Goal: Information Seeking & Learning: Learn about a topic

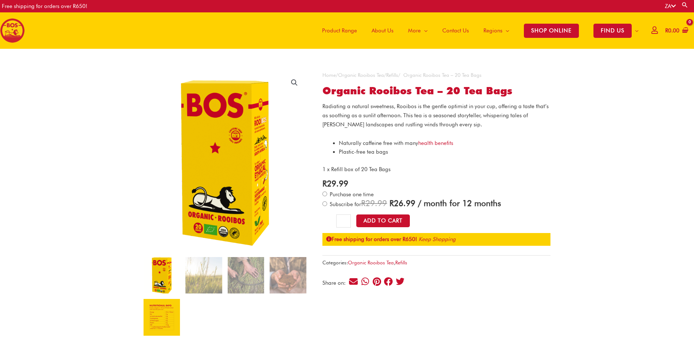
click at [161, 321] on img at bounding box center [162, 317] width 36 height 36
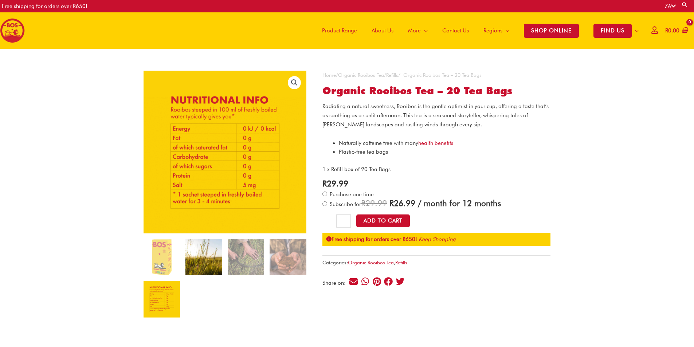
click at [197, 270] on img at bounding box center [203, 257] width 36 height 36
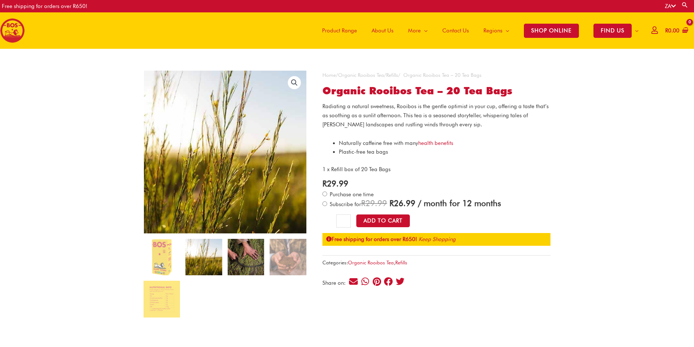
click at [237, 259] on img at bounding box center [246, 257] width 36 height 36
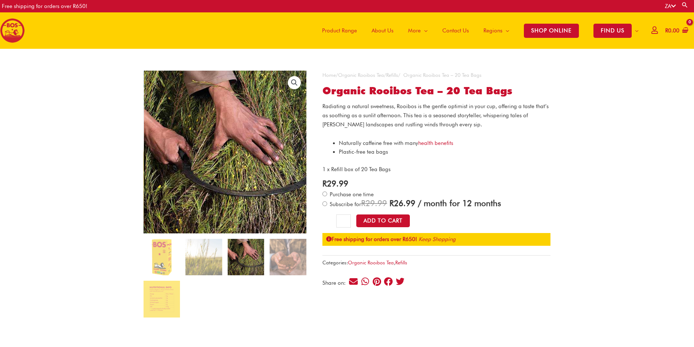
click at [322, 29] on span "Product Range" at bounding box center [339, 31] width 35 height 22
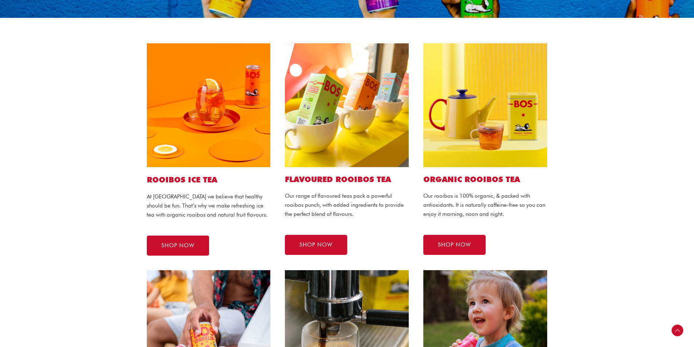
scroll to position [146, 0]
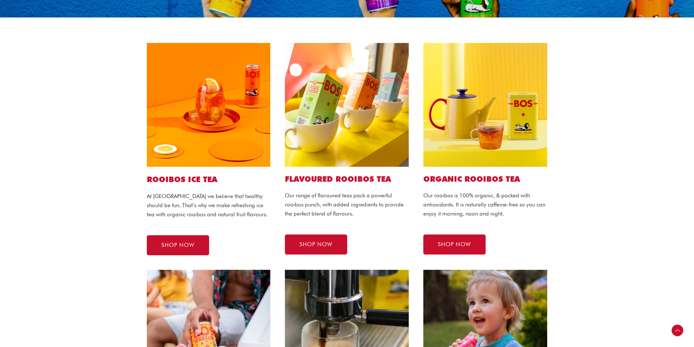
click at [465, 144] on img at bounding box center [485, 105] width 124 height 124
click at [465, 178] on h2 "Organic ROOIBOS TEA" at bounding box center [485, 179] width 124 height 10
click at [462, 251] on link "SHOP NOW" at bounding box center [454, 245] width 62 height 20
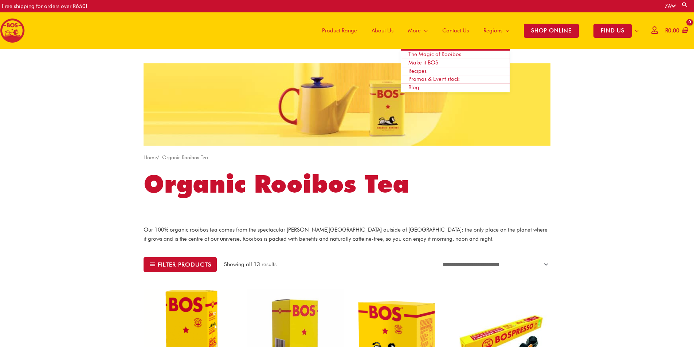
click at [421, 52] on span "The Magic of Rooibos" at bounding box center [434, 54] width 53 height 7
